Goal: Task Accomplishment & Management: Use online tool/utility

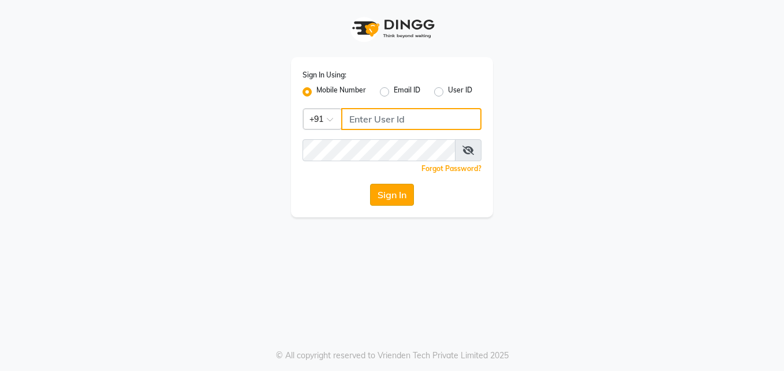
type input "9257054180"
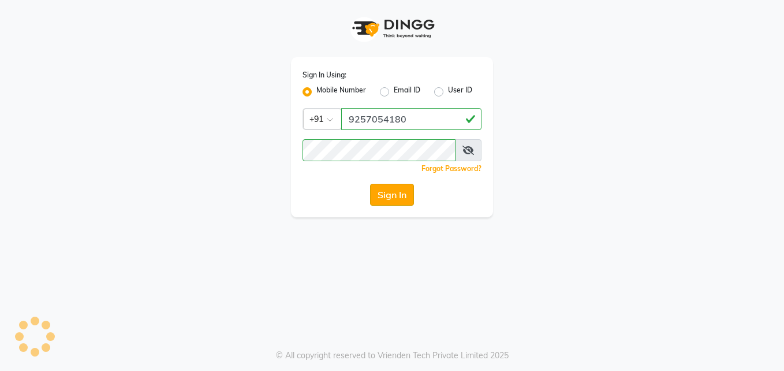
click at [391, 195] on button "Sign In" at bounding box center [392, 195] width 44 height 22
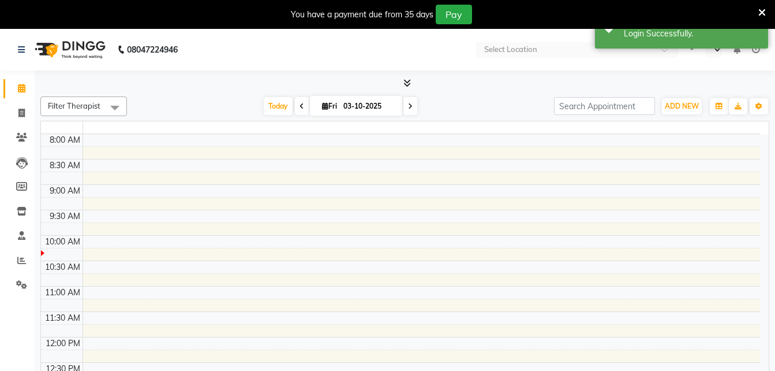
select select "en"
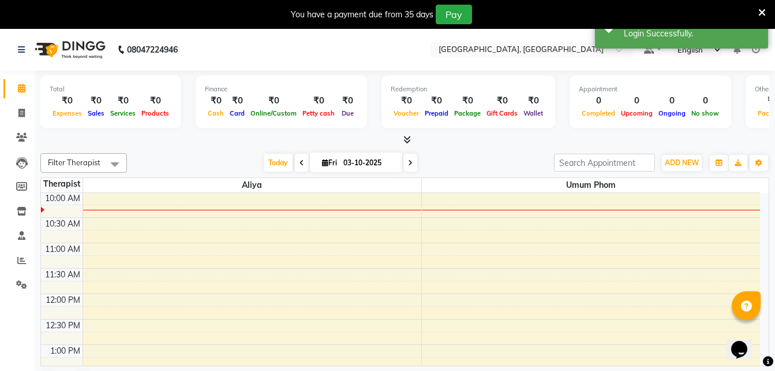
click at [592, 12] on icon at bounding box center [763, 13] width 8 height 10
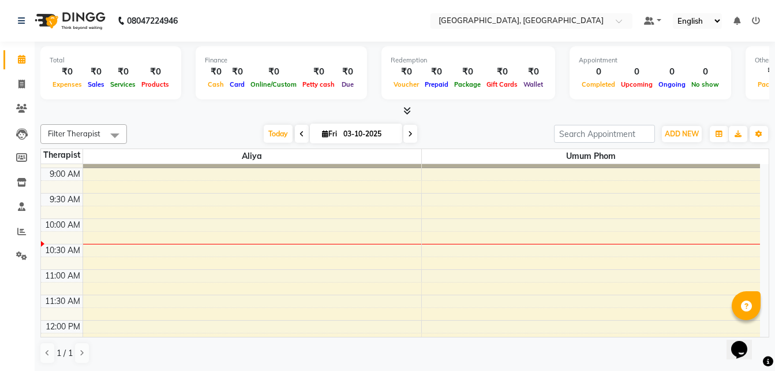
scroll to position [44, 0]
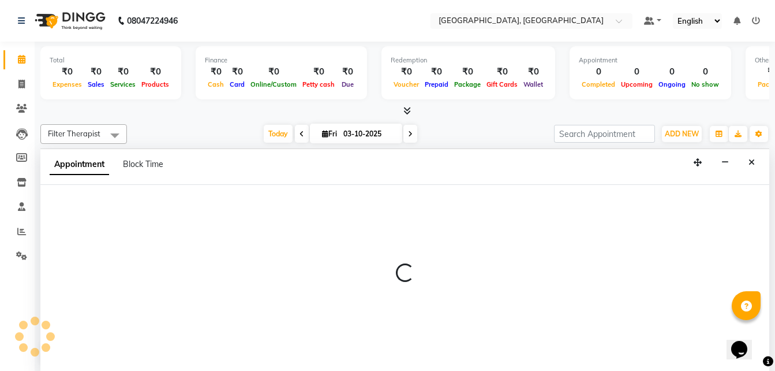
scroll to position [1, 0]
select select "92995"
select select "630"
select select "tentative"
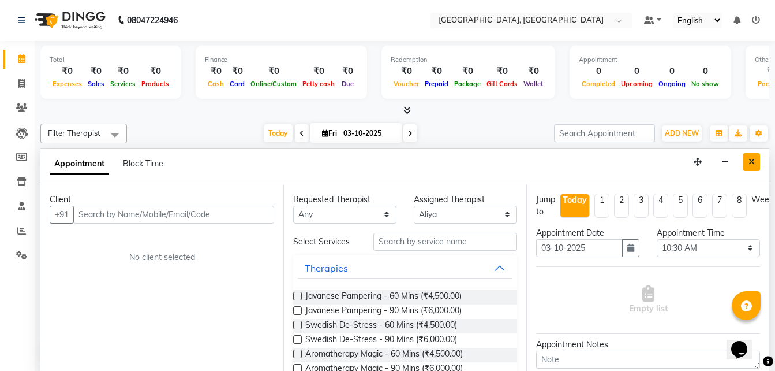
click at [592, 163] on icon "Close" at bounding box center [752, 162] width 6 height 8
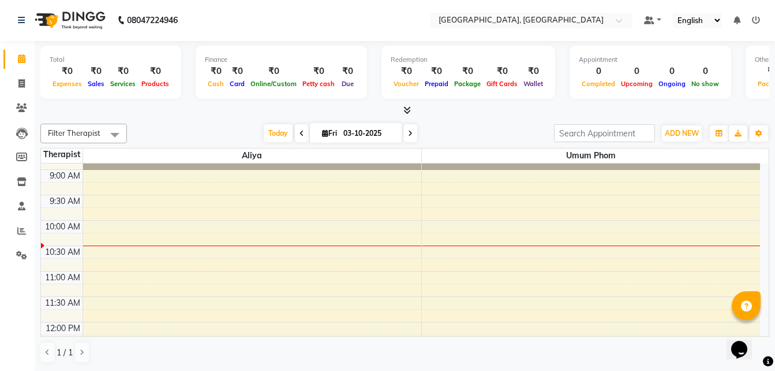
select select "92997"
select select "tentative"
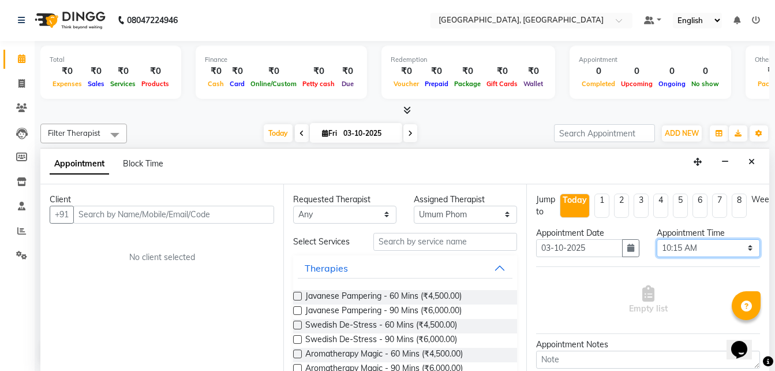
click at [592, 248] on select "Select 09:00 AM 09:15 AM 09:30 AM 09:45 AM 10:00 AM 10:15 AM 10:30 AM 10:45 AM …" at bounding box center [708, 248] width 103 height 18
click at [592, 247] on select "Select 09:00 AM 09:15 AM 09:30 AM 09:45 AM 10:00 AM 10:15 AM 10:30 AM 10:45 AM …" at bounding box center [708, 248] width 103 height 18
select select "630"
click at [592, 239] on select "Select 09:00 AM 09:15 AM 09:30 AM 09:45 AM 10:00 AM 10:15 AM 10:30 AM 10:45 AM …" at bounding box center [708, 248] width 103 height 18
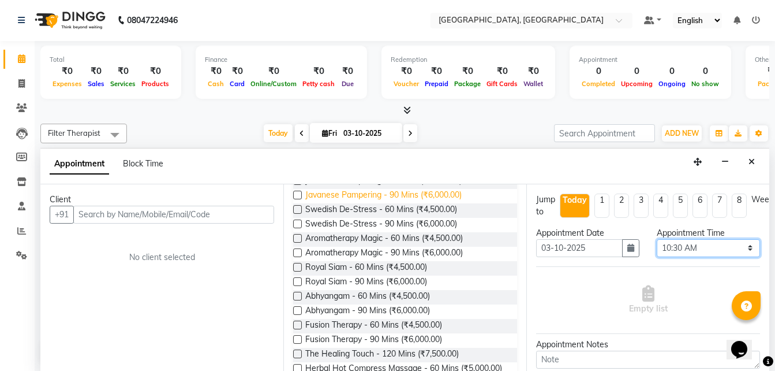
scroll to position [0, 0]
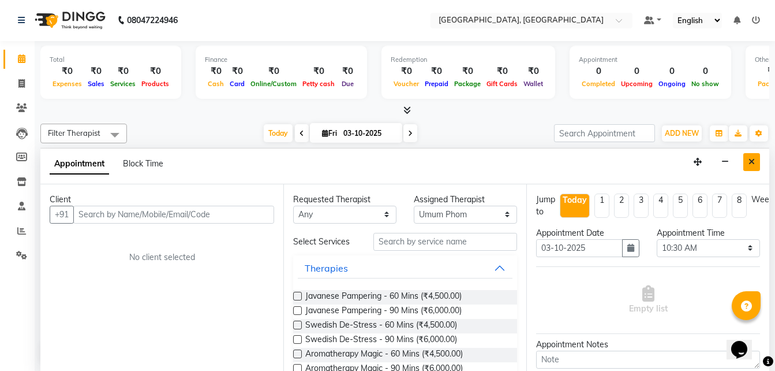
click at [592, 160] on icon "Close" at bounding box center [752, 162] width 6 height 8
